Goal: Check status: Check status

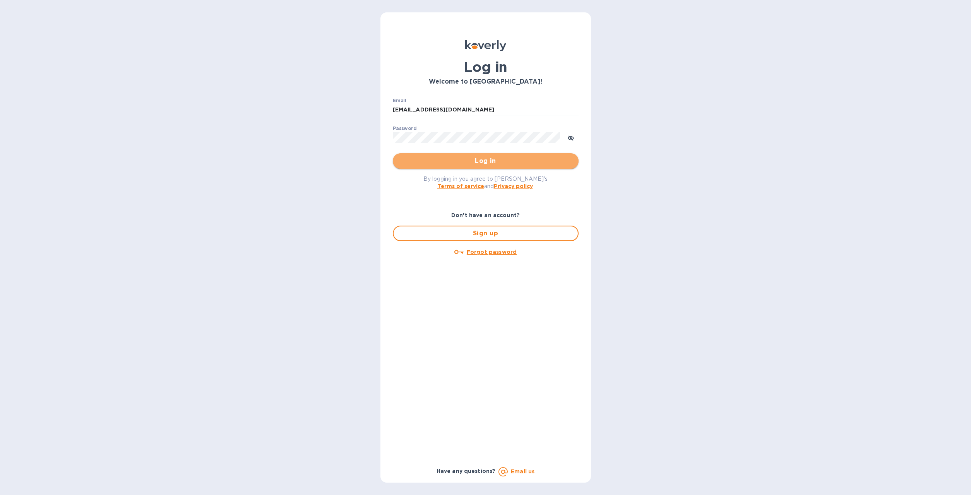
click at [442, 154] on button "Log in" at bounding box center [486, 160] width 186 height 15
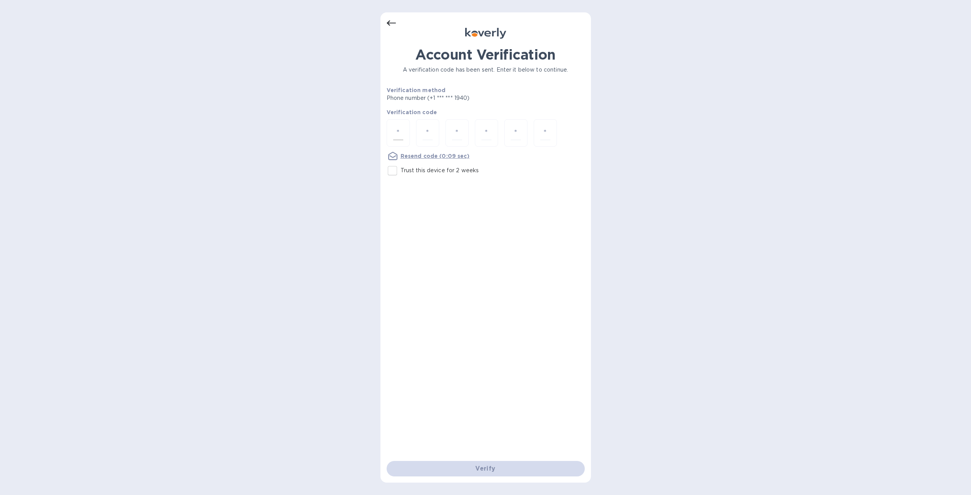
click at [399, 137] on input "number" at bounding box center [398, 133] width 10 height 14
type input "9"
type input "6"
type input "7"
type input "1"
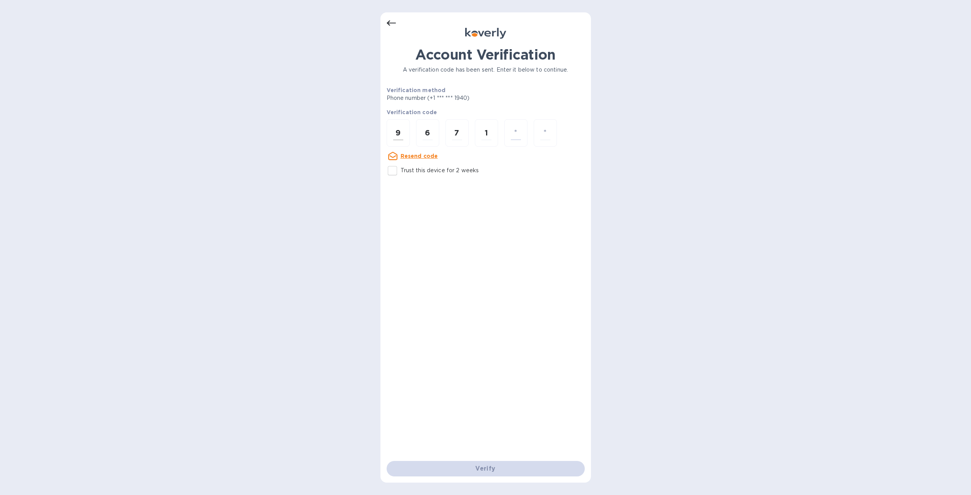
type input "3"
type input "4"
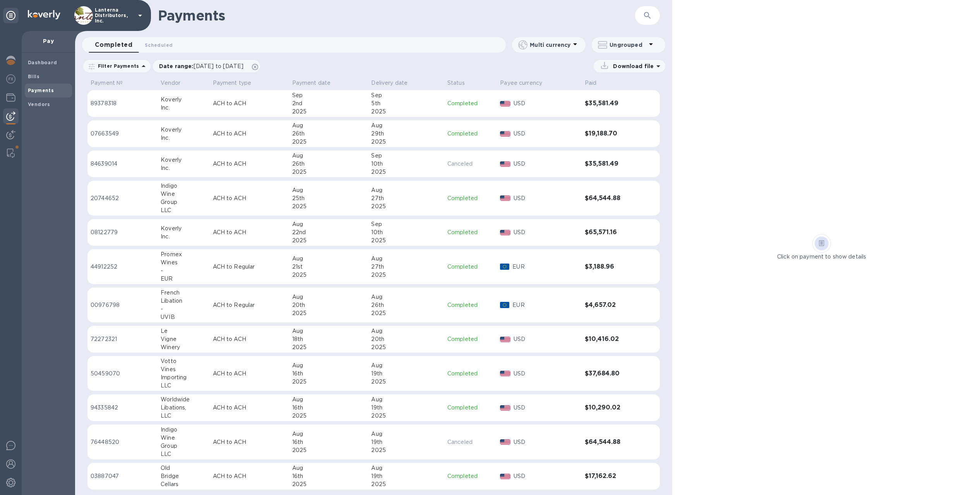
click at [352, 106] on div "2nd" at bounding box center [328, 103] width 73 height 8
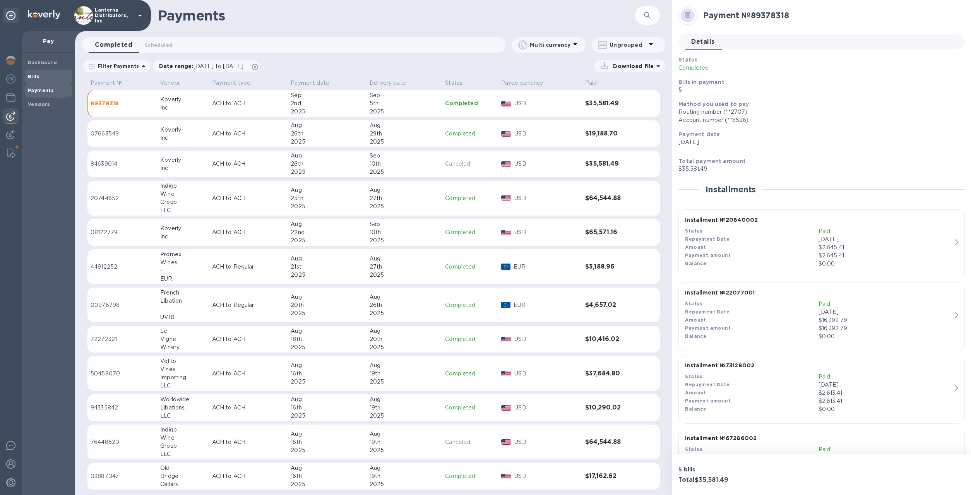
click at [42, 79] on span "Bills" at bounding box center [48, 77] width 41 height 8
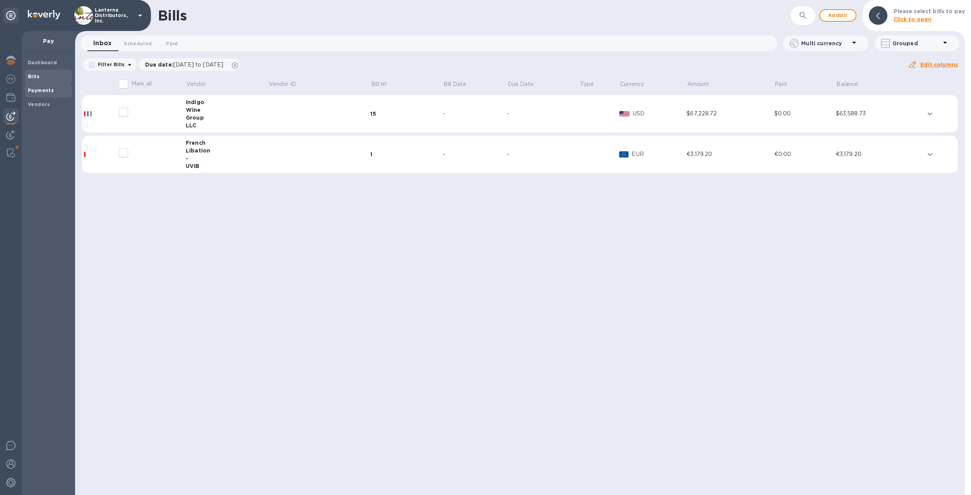
click at [38, 92] on b "Payments" at bounding box center [41, 90] width 26 height 6
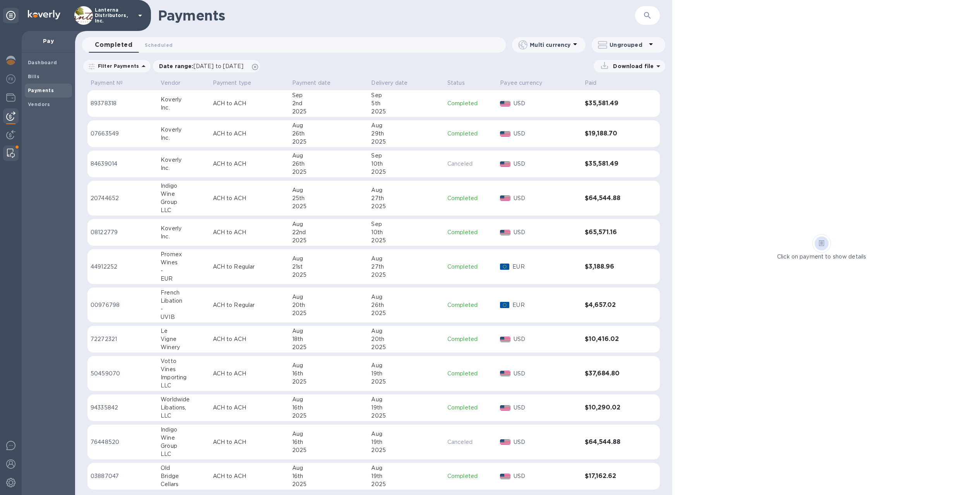
click at [9, 151] on img at bounding box center [11, 153] width 8 height 9
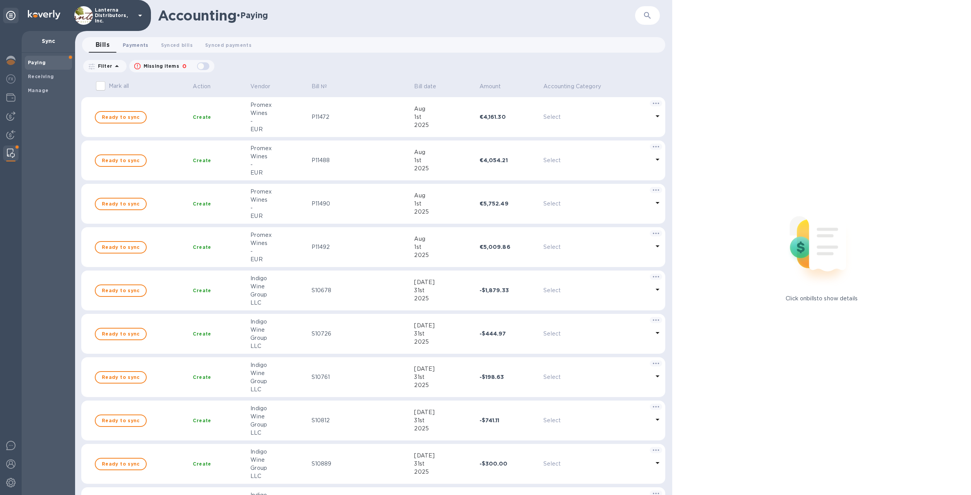
click at [141, 48] on span "Payments 0" at bounding box center [136, 45] width 26 height 8
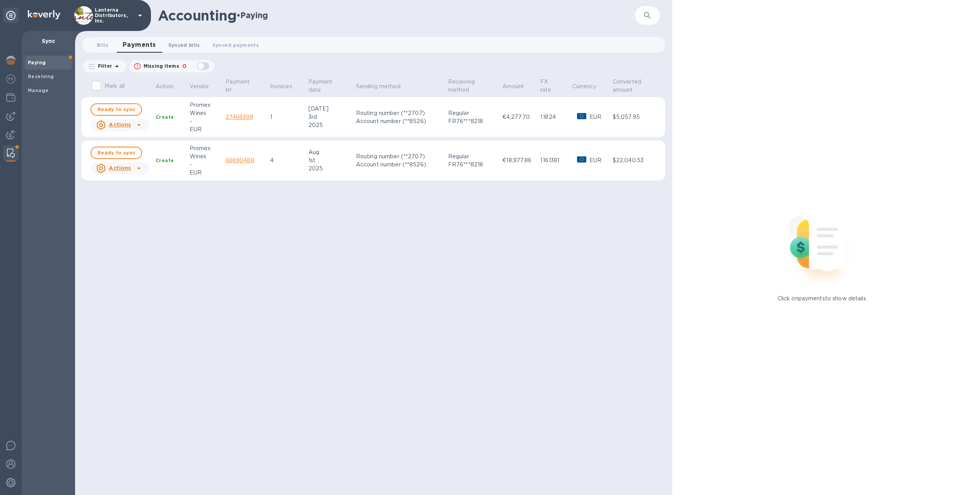
click at [181, 45] on span "Synced bills 0" at bounding box center [184, 45] width 32 height 8
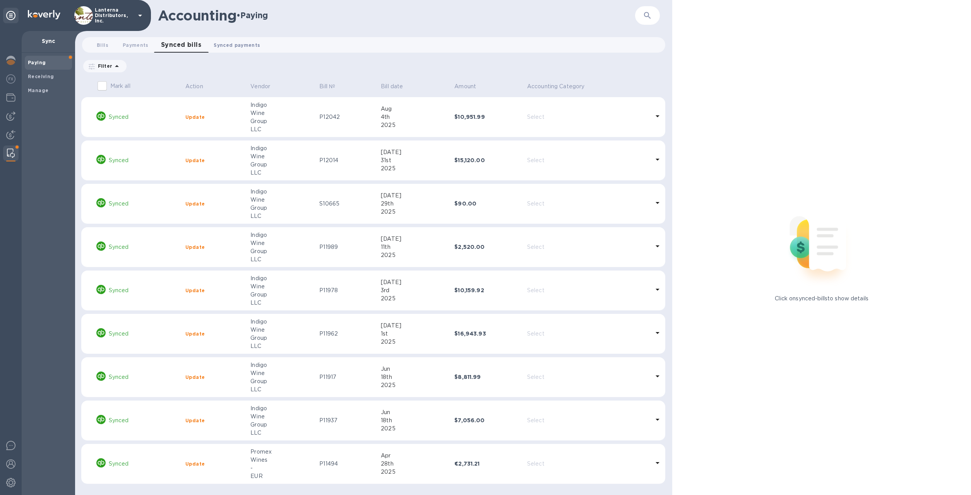
click at [242, 45] on span "Synced payments 0" at bounding box center [237, 45] width 46 height 8
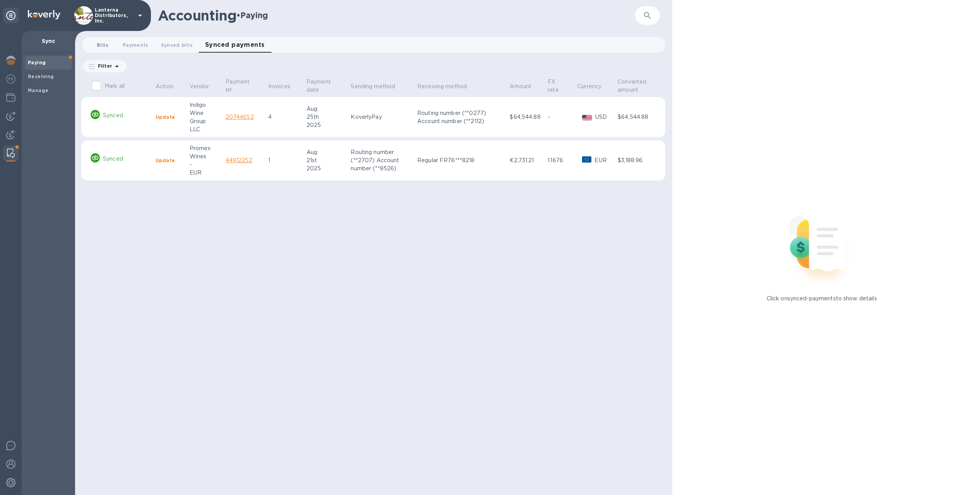
click at [112, 47] on button "Bills 0" at bounding box center [103, 44] width 28 height 15
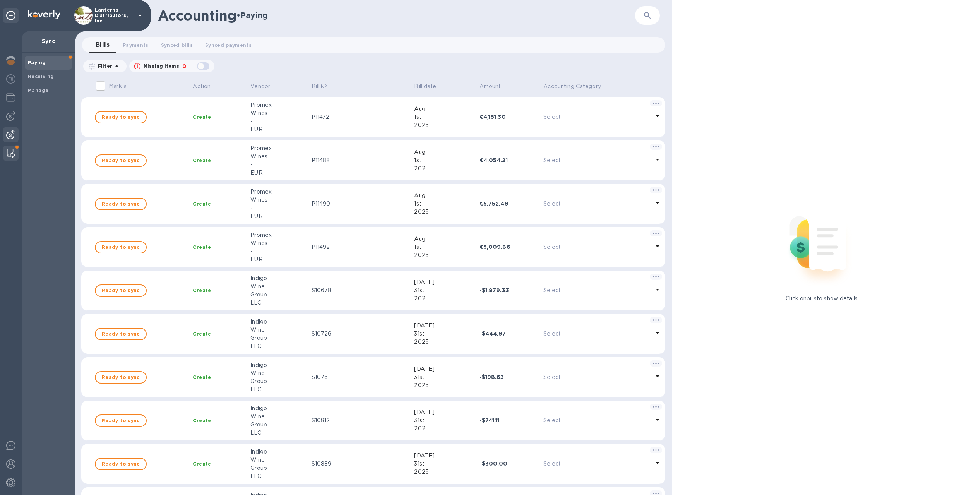
click at [8, 137] on img at bounding box center [10, 134] width 9 height 9
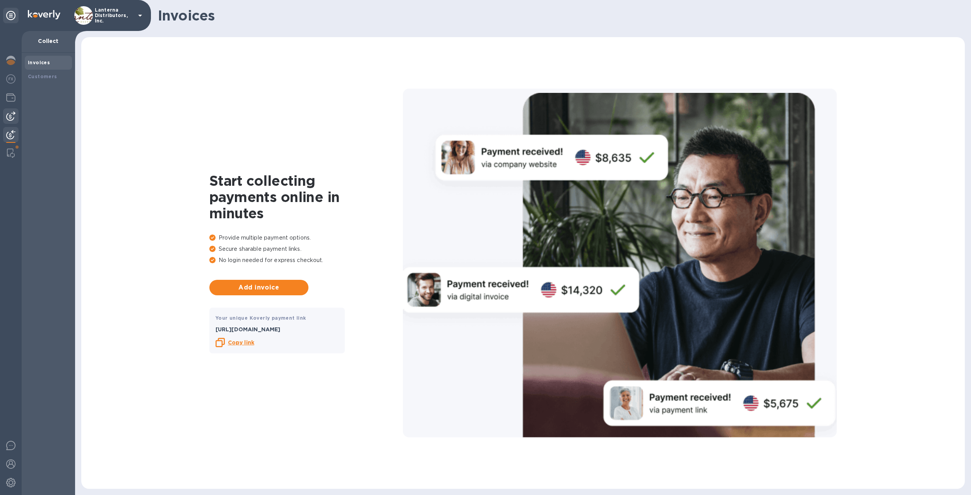
click at [7, 118] on img at bounding box center [10, 115] width 9 height 9
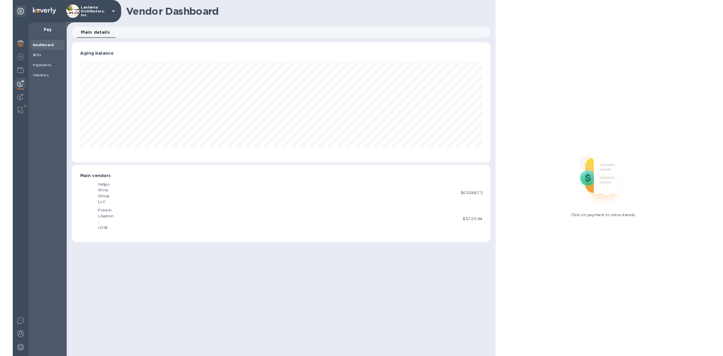
scroll to position [167, 584]
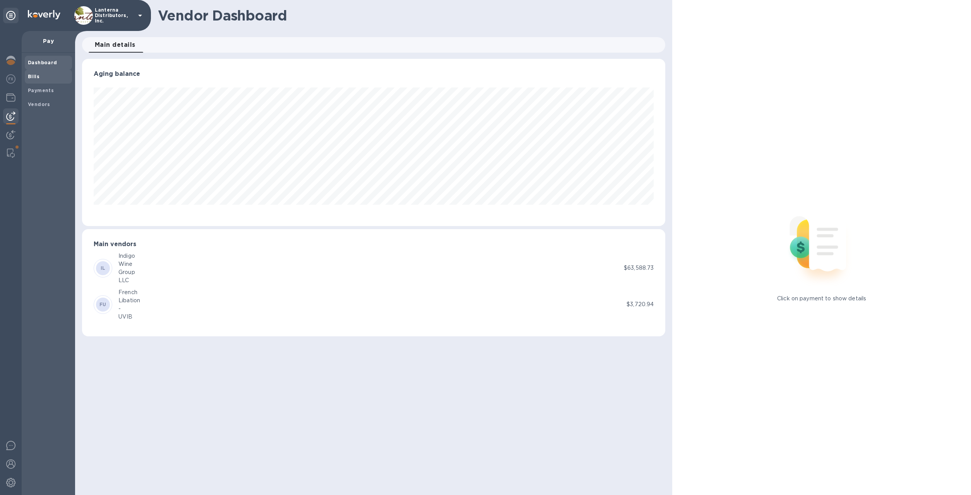
click at [34, 77] on b "Bills" at bounding box center [34, 77] width 12 height 6
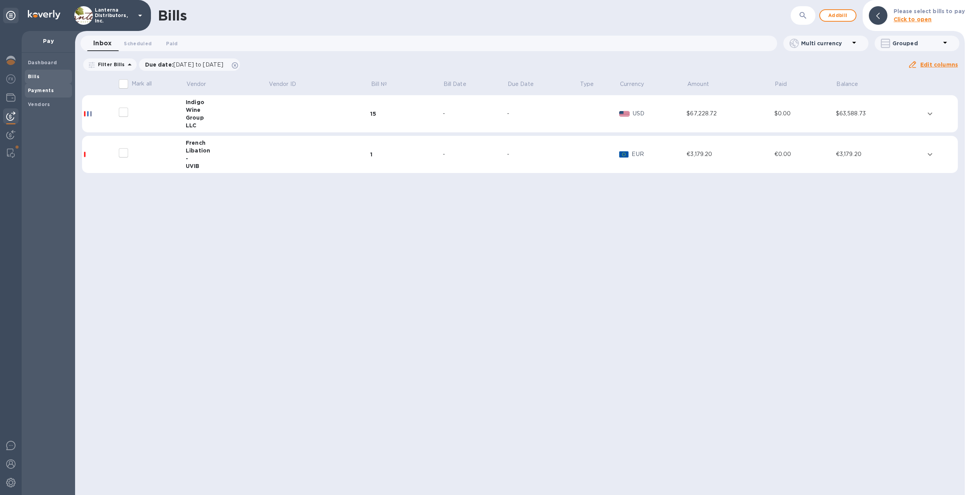
click at [38, 93] on b "Payments" at bounding box center [41, 90] width 26 height 6
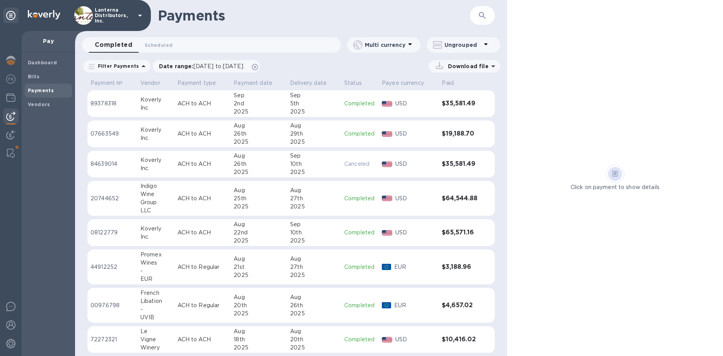
click at [430, 105] on p "USD" at bounding box center [415, 103] width 41 height 8
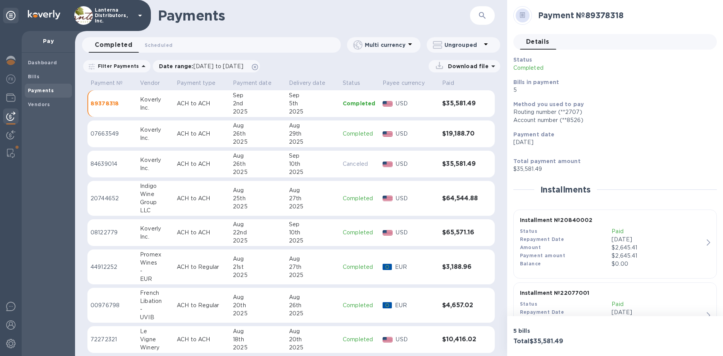
click at [424, 135] on p "USD" at bounding box center [416, 134] width 40 height 8
click at [427, 109] on div "USD" at bounding box center [415, 103] width 43 height 11
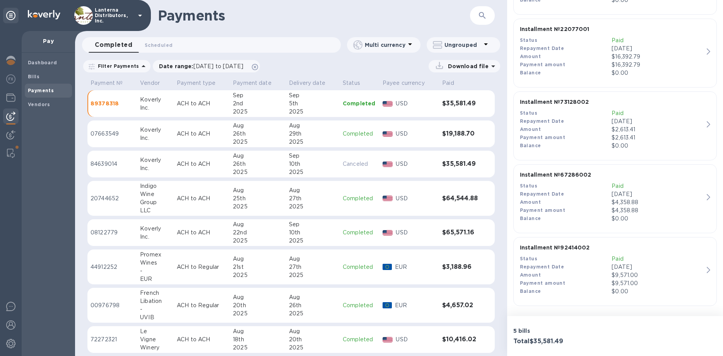
scroll to position [43, 0]
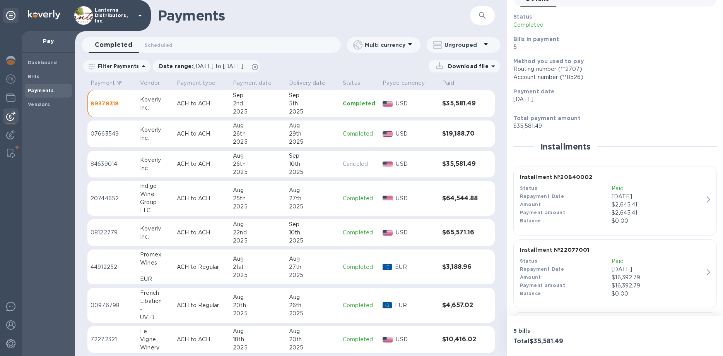
click at [397, 139] on td "USD" at bounding box center [410, 133] width 60 height 27
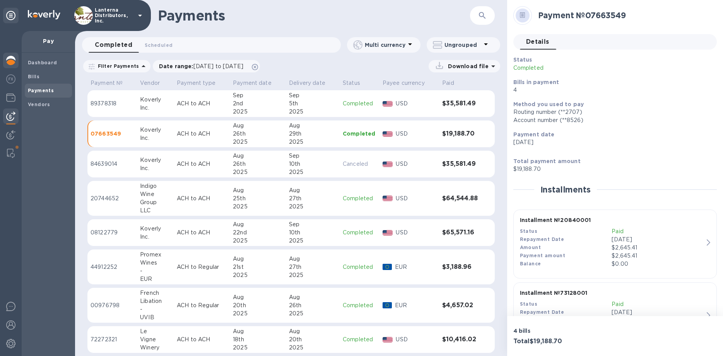
click at [11, 64] on img at bounding box center [10, 60] width 9 height 9
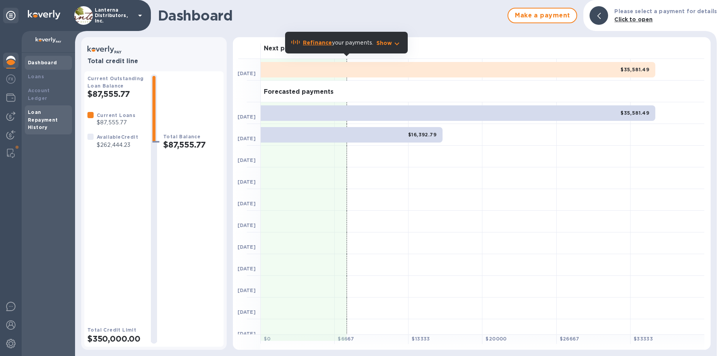
click at [43, 108] on div "Loan Repayment History" at bounding box center [48, 119] width 41 height 23
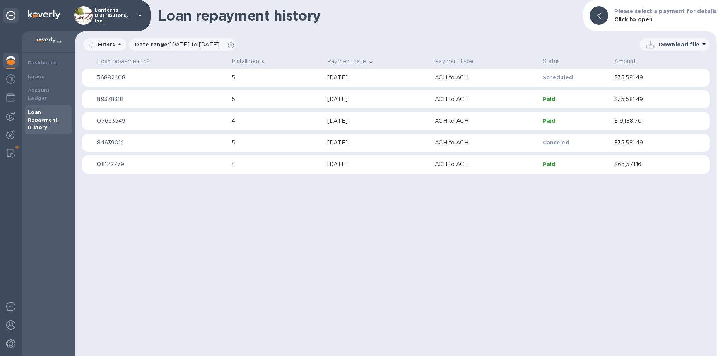
click at [269, 77] on p "5" at bounding box center [276, 78] width 89 height 8
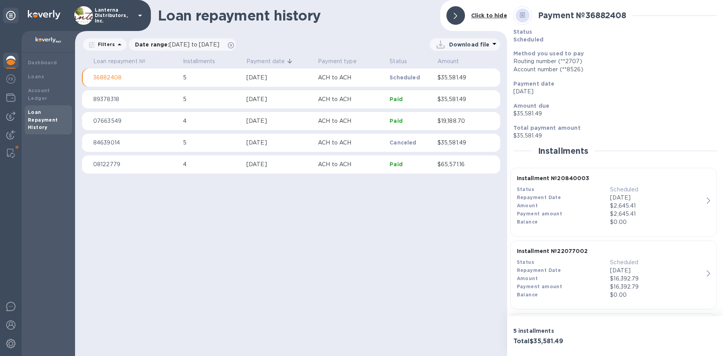
click at [269, 77] on div "[DATE]" at bounding box center [279, 78] width 65 height 8
click at [38, 94] on div "Account Ledger" at bounding box center [48, 94] width 41 height 15
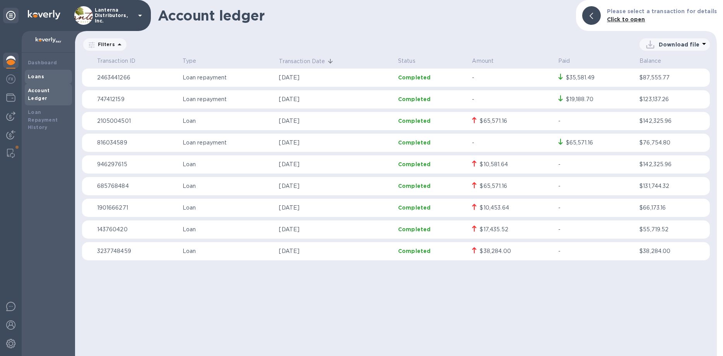
click at [38, 76] on b "Loans" at bounding box center [36, 77] width 16 height 6
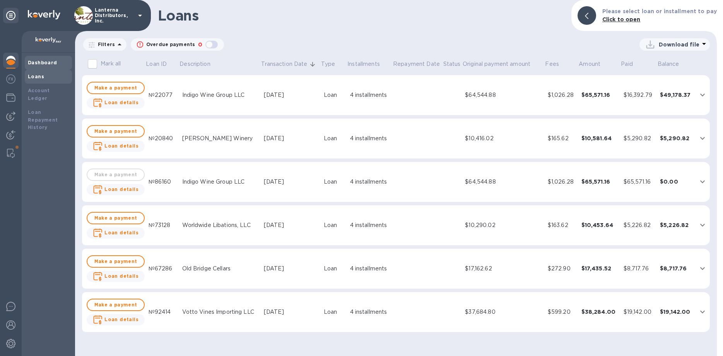
click at [39, 64] on b "Dashboard" at bounding box center [42, 63] width 29 height 6
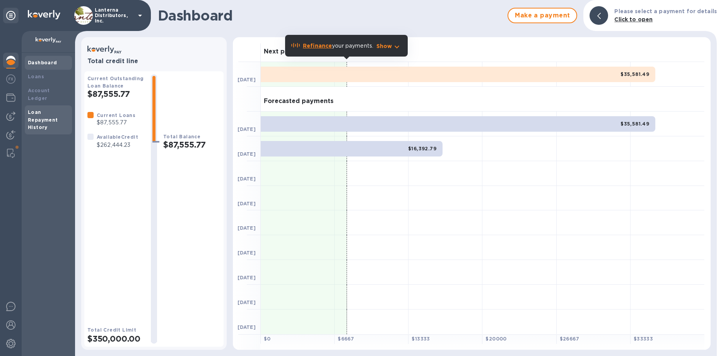
click at [36, 109] on div "Loan Repayment History" at bounding box center [48, 119] width 41 height 23
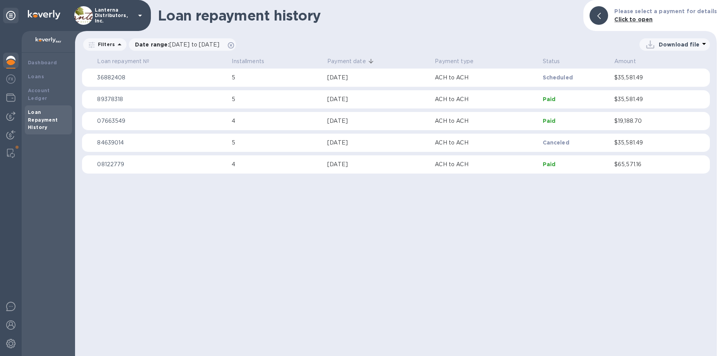
click at [383, 80] on div "[DATE]" at bounding box center [377, 78] width 101 height 8
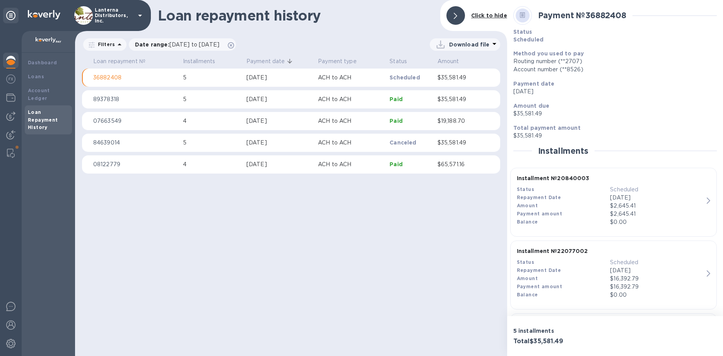
click at [375, 78] on p "ACH to ACH" at bounding box center [350, 78] width 65 height 8
click at [13, 118] on img at bounding box center [10, 115] width 9 height 9
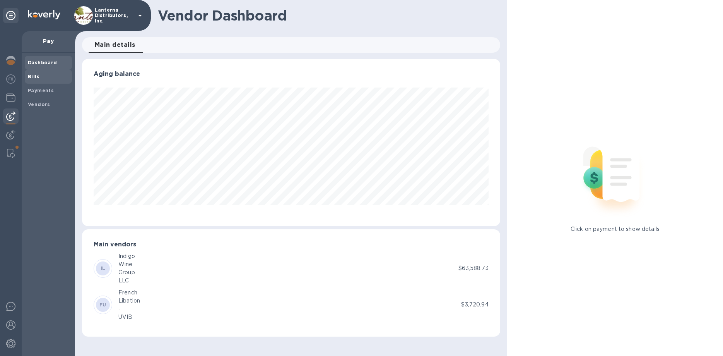
scroll to position [167, 418]
click at [41, 79] on span "Bills" at bounding box center [48, 77] width 41 height 8
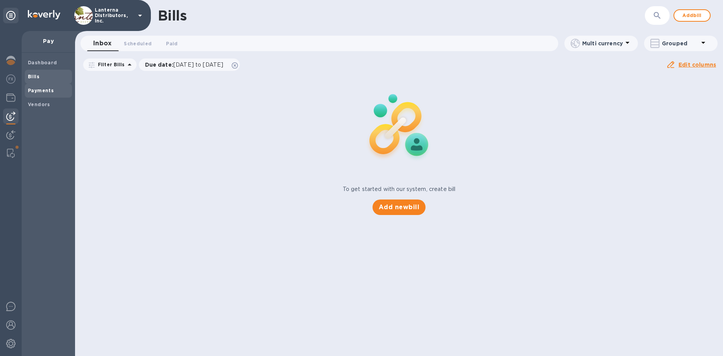
click at [43, 89] on b "Payments" at bounding box center [41, 90] width 26 height 6
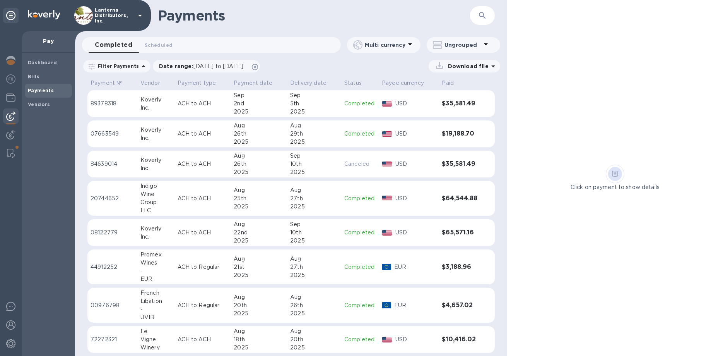
click at [325, 103] on div "5th" at bounding box center [314, 103] width 48 height 8
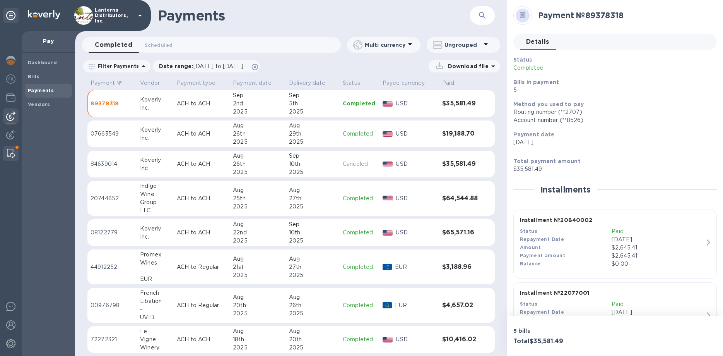
click at [8, 149] on img at bounding box center [11, 153] width 8 height 9
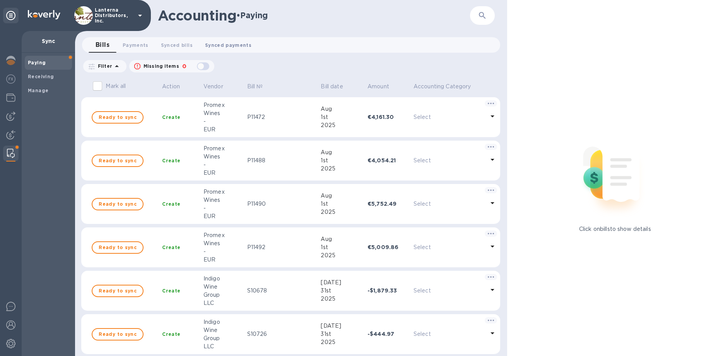
click at [230, 46] on span "Synced payments 0" at bounding box center [228, 45] width 46 height 8
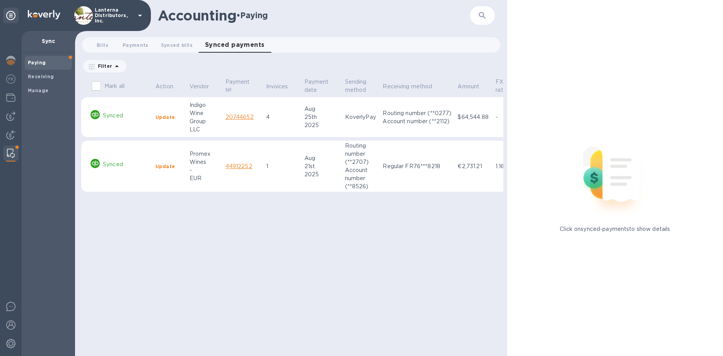
click at [167, 118] on b "Update" at bounding box center [165, 117] width 19 height 6
click at [213, 116] on div "Wine" at bounding box center [205, 113] width 30 height 8
click at [307, 114] on div "25th" at bounding box center [322, 117] width 34 height 8
click at [108, 115] on p "Synced" at bounding box center [126, 115] width 46 height 8
click at [96, 86] on input "Mark all" at bounding box center [96, 86] width 16 height 16
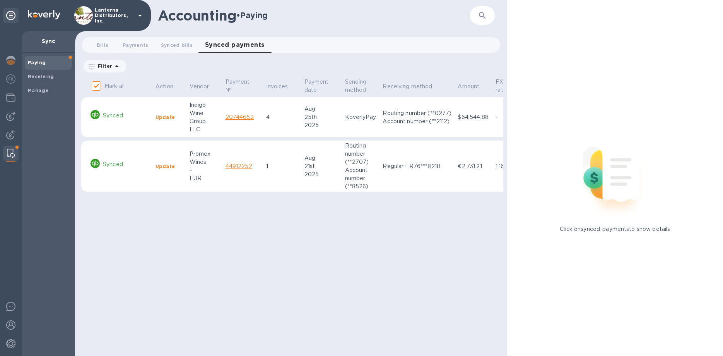
click at [96, 86] on input "Mark all" at bounding box center [96, 86] width 16 height 16
checkbox input "false"
click at [240, 120] on link "20744652" at bounding box center [240, 117] width 28 height 6
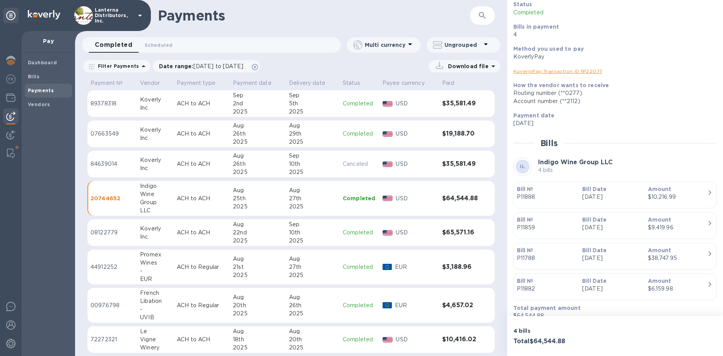
scroll to position [65, 0]
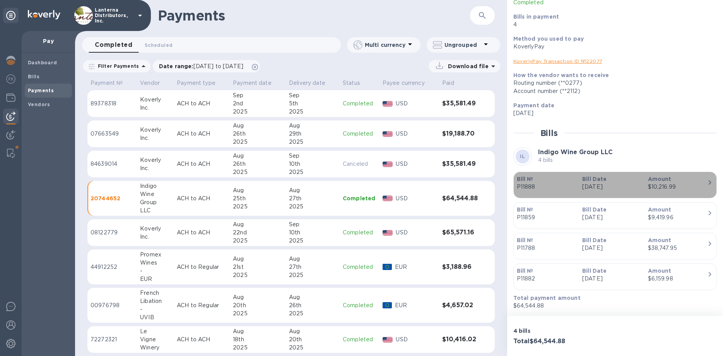
click at [597, 181] on b "Bill Date" at bounding box center [594, 179] width 24 height 6
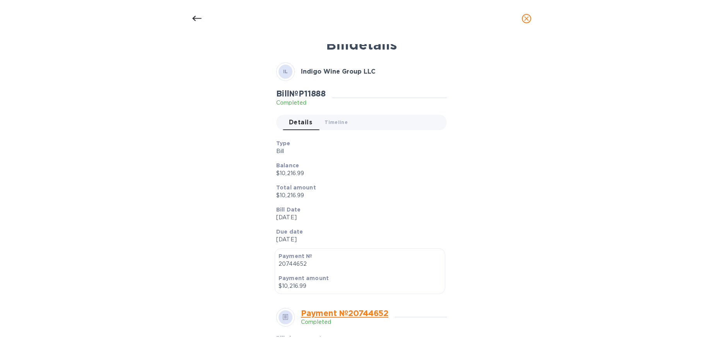
scroll to position [3, 0]
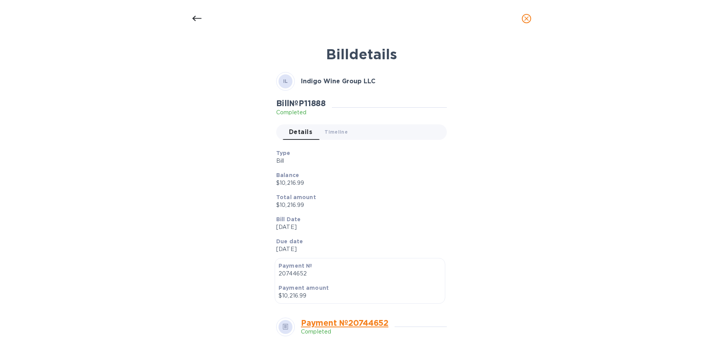
click at [198, 21] on icon at bounding box center [196, 18] width 9 height 9
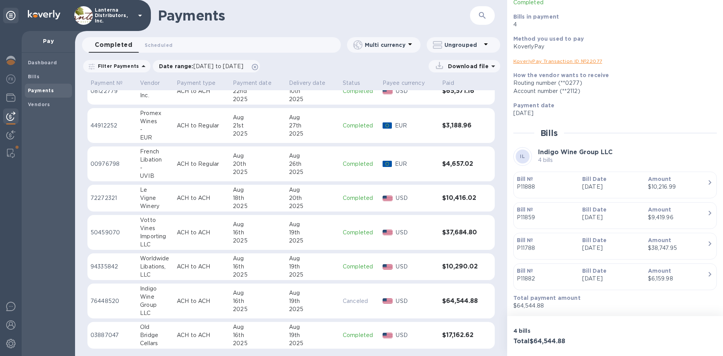
scroll to position [0, 0]
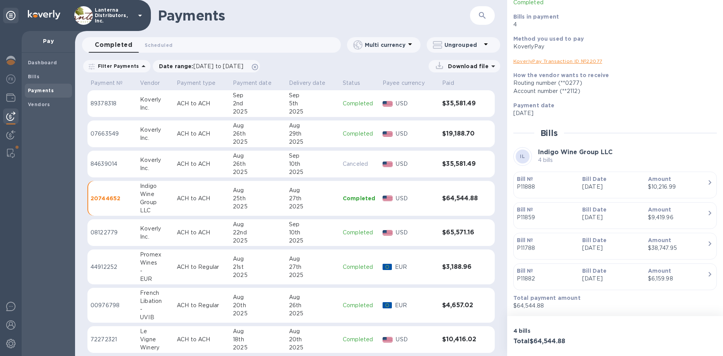
click at [324, 136] on div "29th" at bounding box center [313, 134] width 48 height 8
